Goal: Navigation & Orientation: Find specific page/section

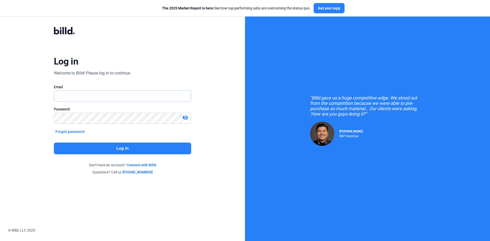
type input "[PERSON_NAME][EMAIL_ADDRESS][PERSON_NAME][DOMAIN_NAME]"
click at [126, 150] on button "Log in" at bounding box center [122, 149] width 137 height 12
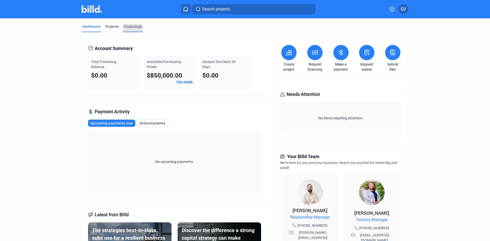
click at [133, 27] on div "Financings" at bounding box center [133, 26] width 18 height 5
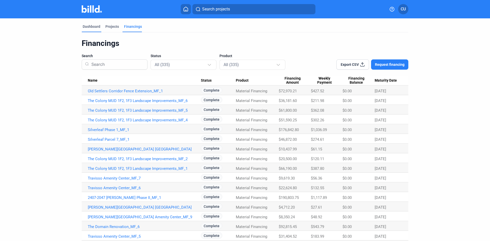
click at [87, 25] on div "Dashboard" at bounding box center [92, 26] width 18 height 5
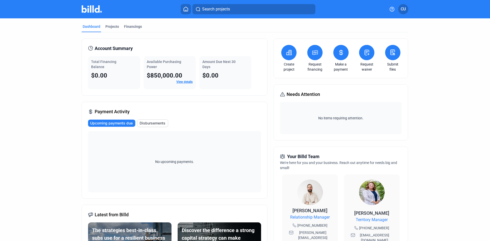
click at [402, 12] on span "CU" at bounding box center [403, 9] width 5 height 6
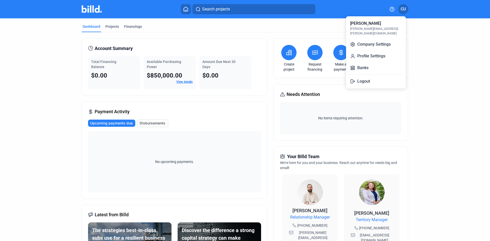
click at [473, 90] on div at bounding box center [245, 120] width 490 height 241
